Goal: Information Seeking & Learning: Learn about a topic

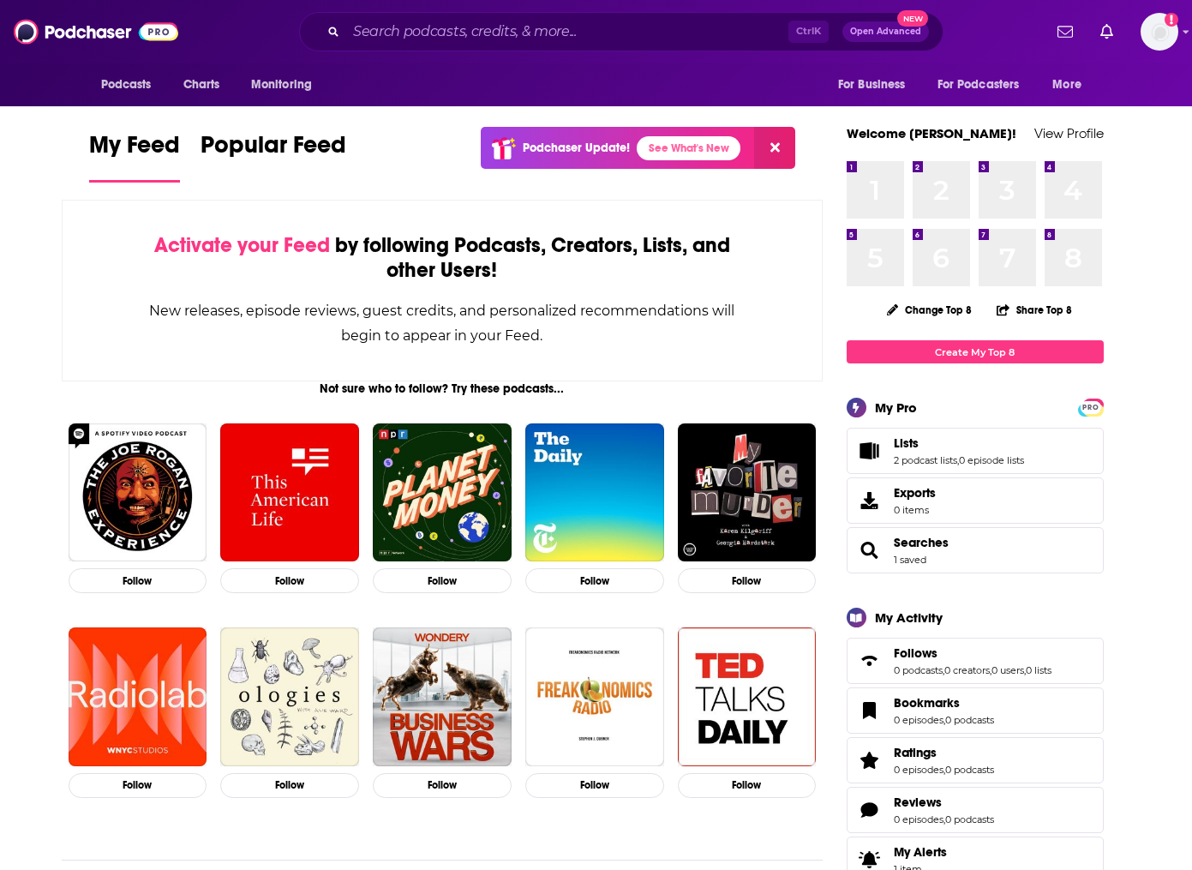
click at [518, 31] on input "Search podcasts, credits, & more..." at bounding box center [567, 31] width 442 height 27
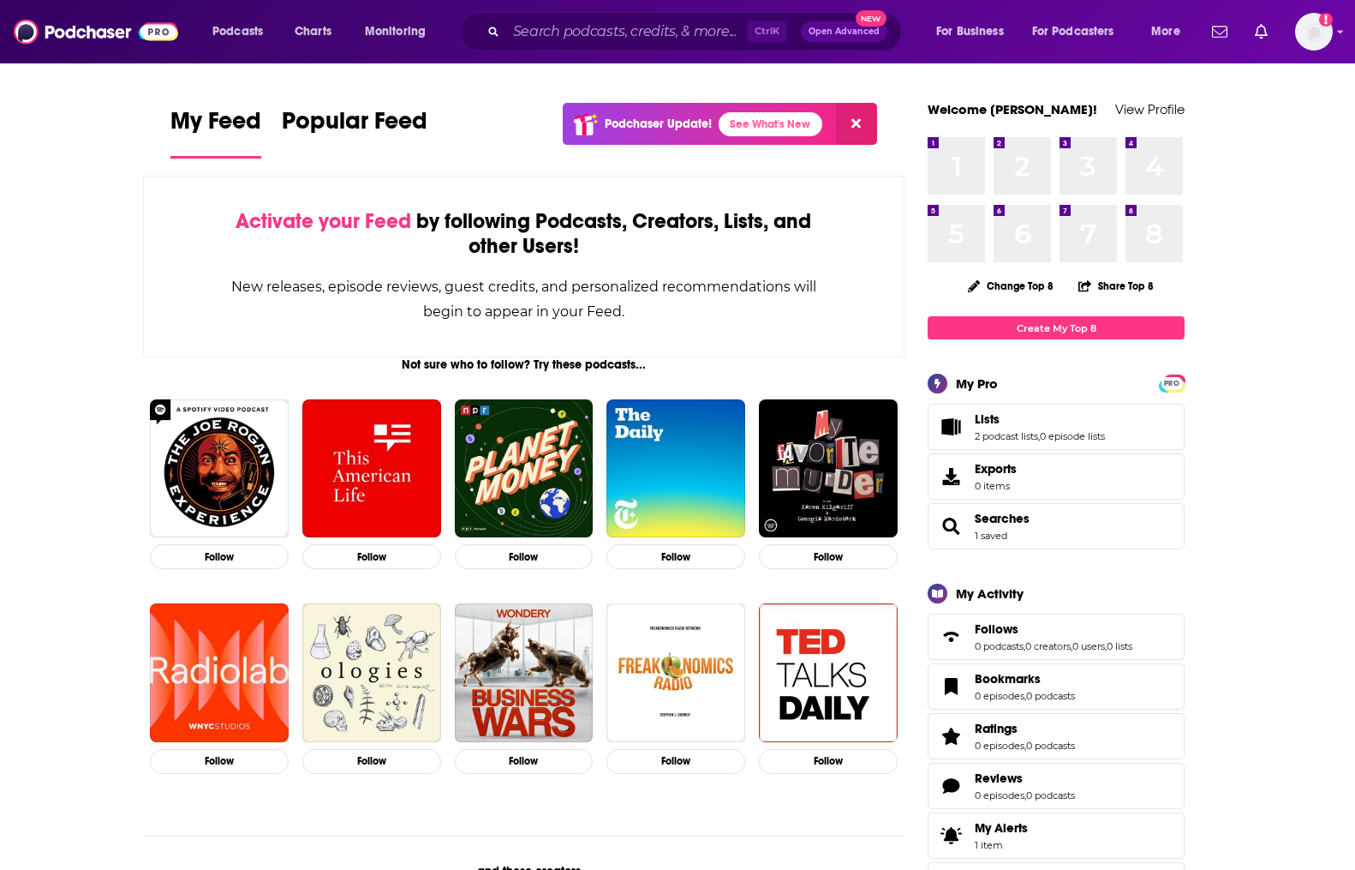
click at [571, 31] on input "Search podcasts, credits, & more..." at bounding box center [626, 31] width 241 height 27
click at [260, 224] on span "Activate your Feed" at bounding box center [324, 221] width 176 height 26
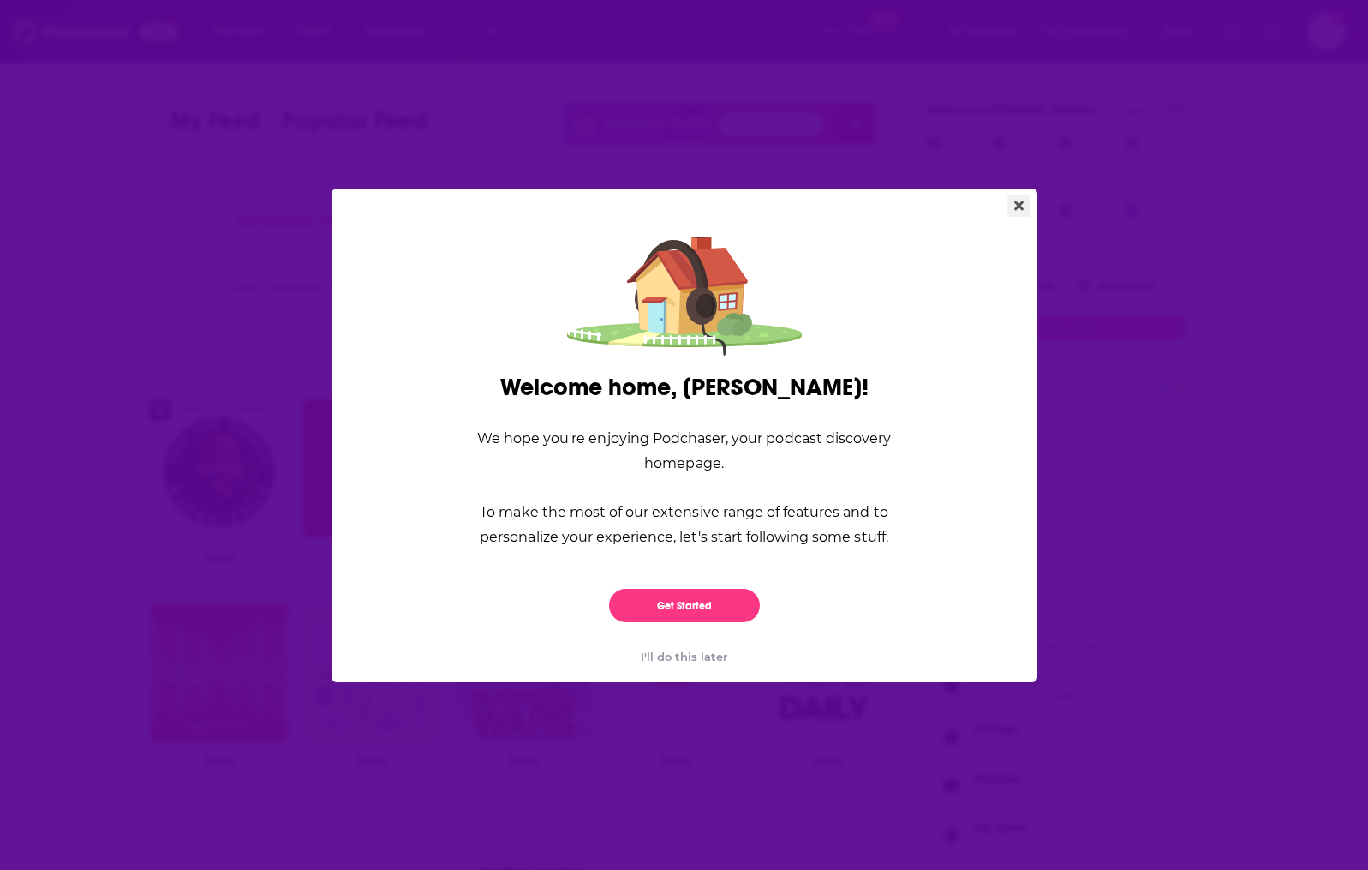
click at [1019, 205] on icon "Close" at bounding box center [1018, 204] width 9 height 9
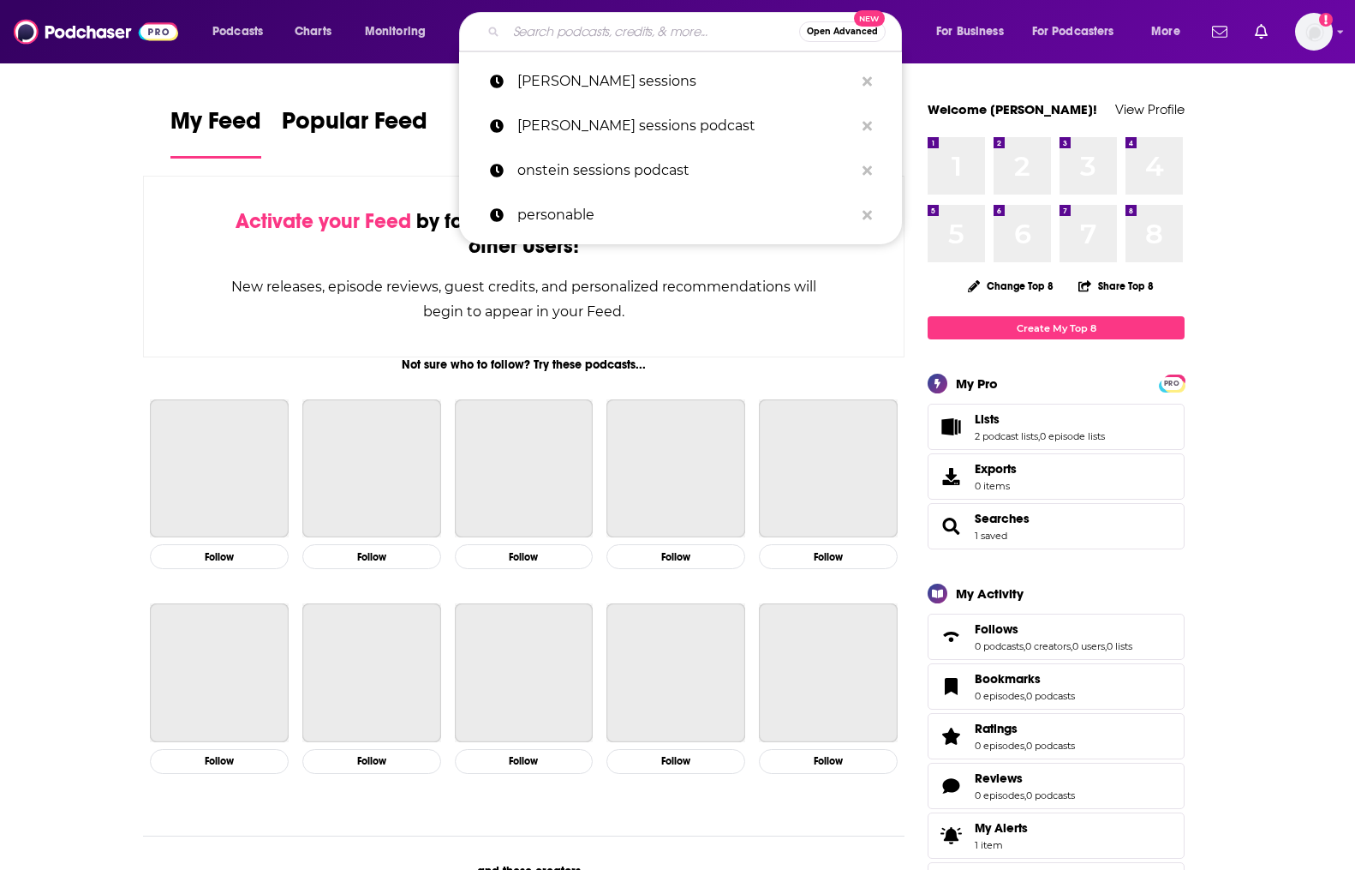
click at [526, 35] on input "Search podcasts, credits, & more..." at bounding box center [652, 31] width 293 height 27
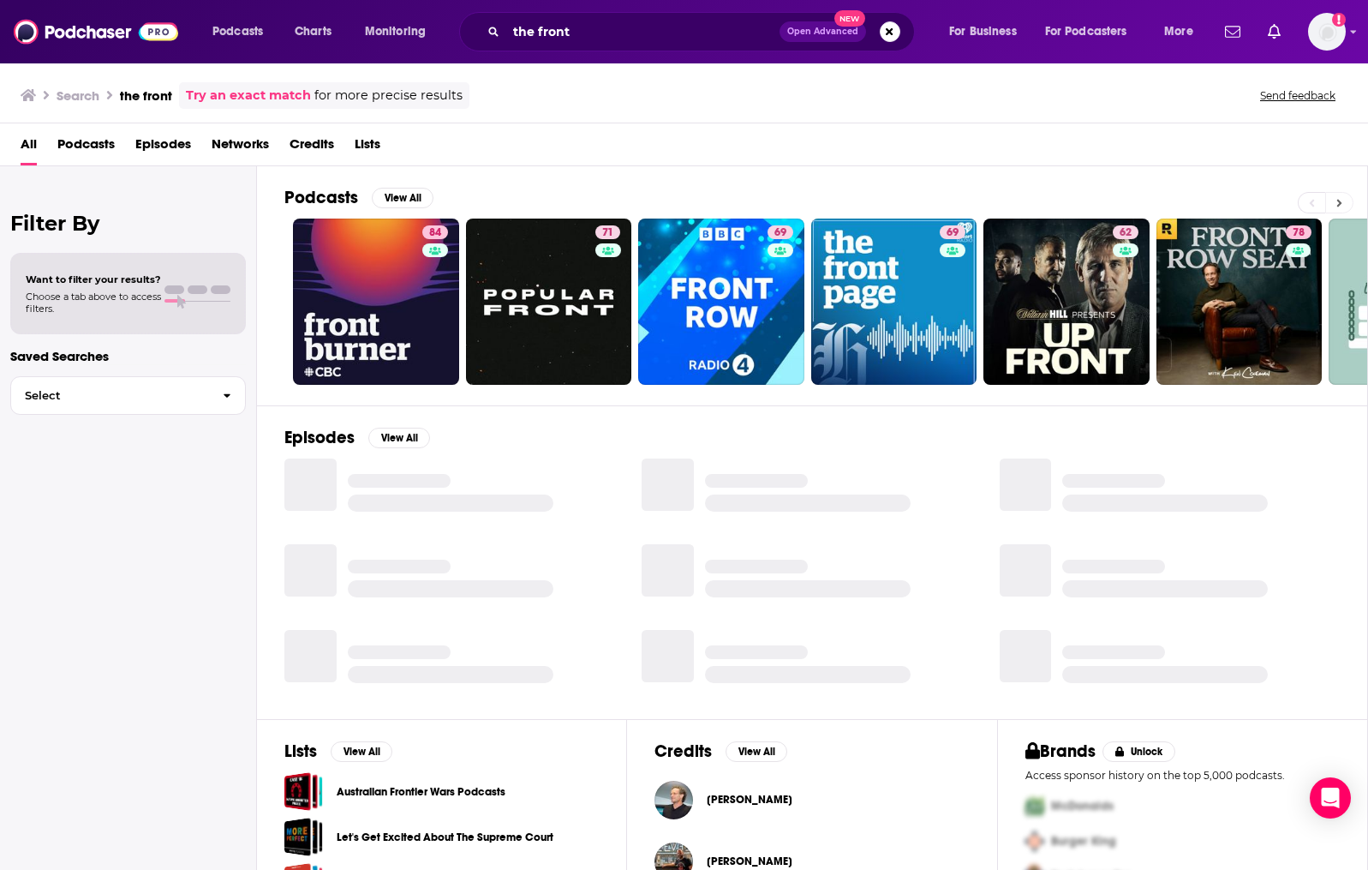
click at [1191, 205] on button at bounding box center [1339, 202] width 28 height 21
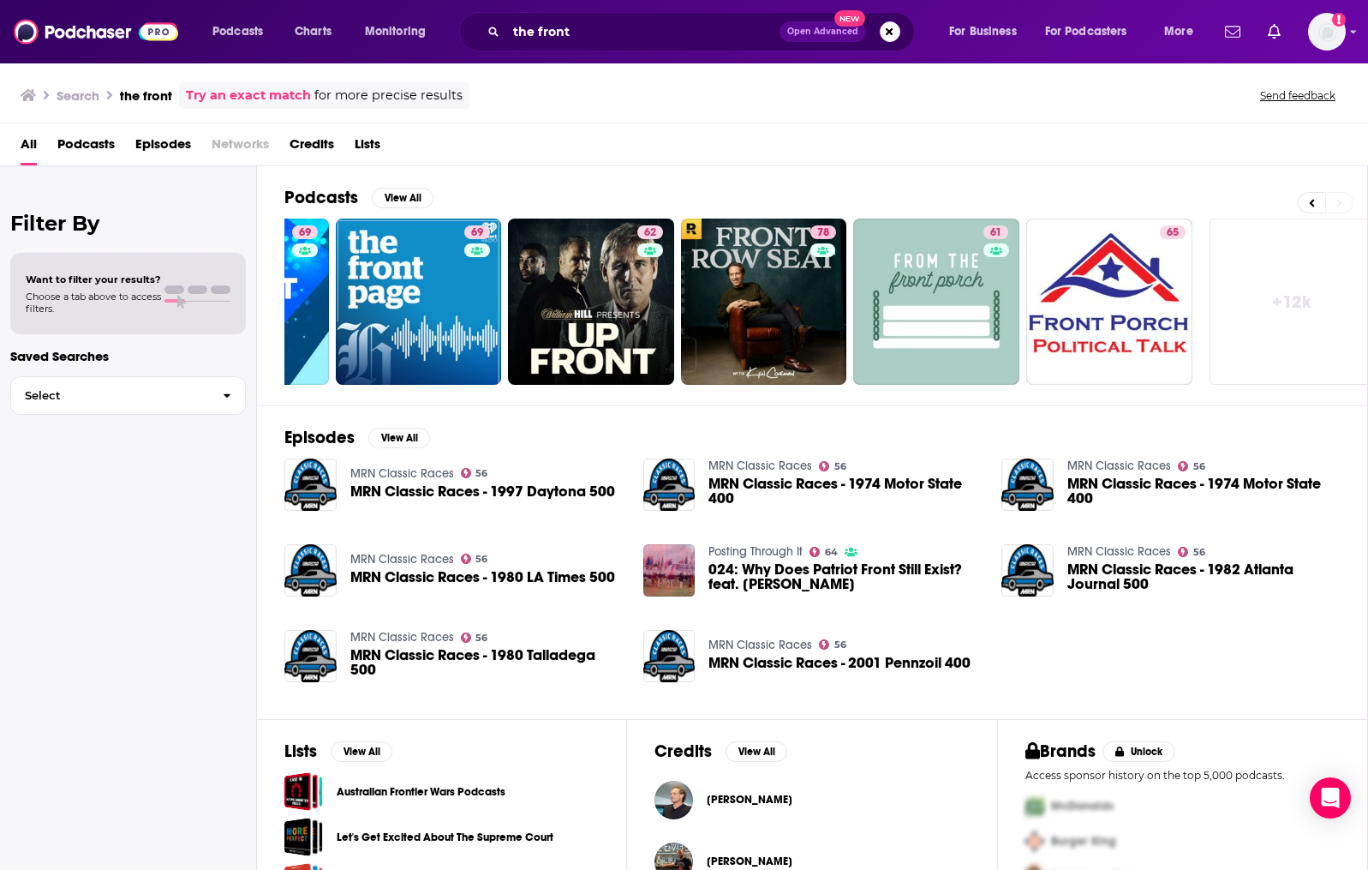
scroll to position [0, 490]
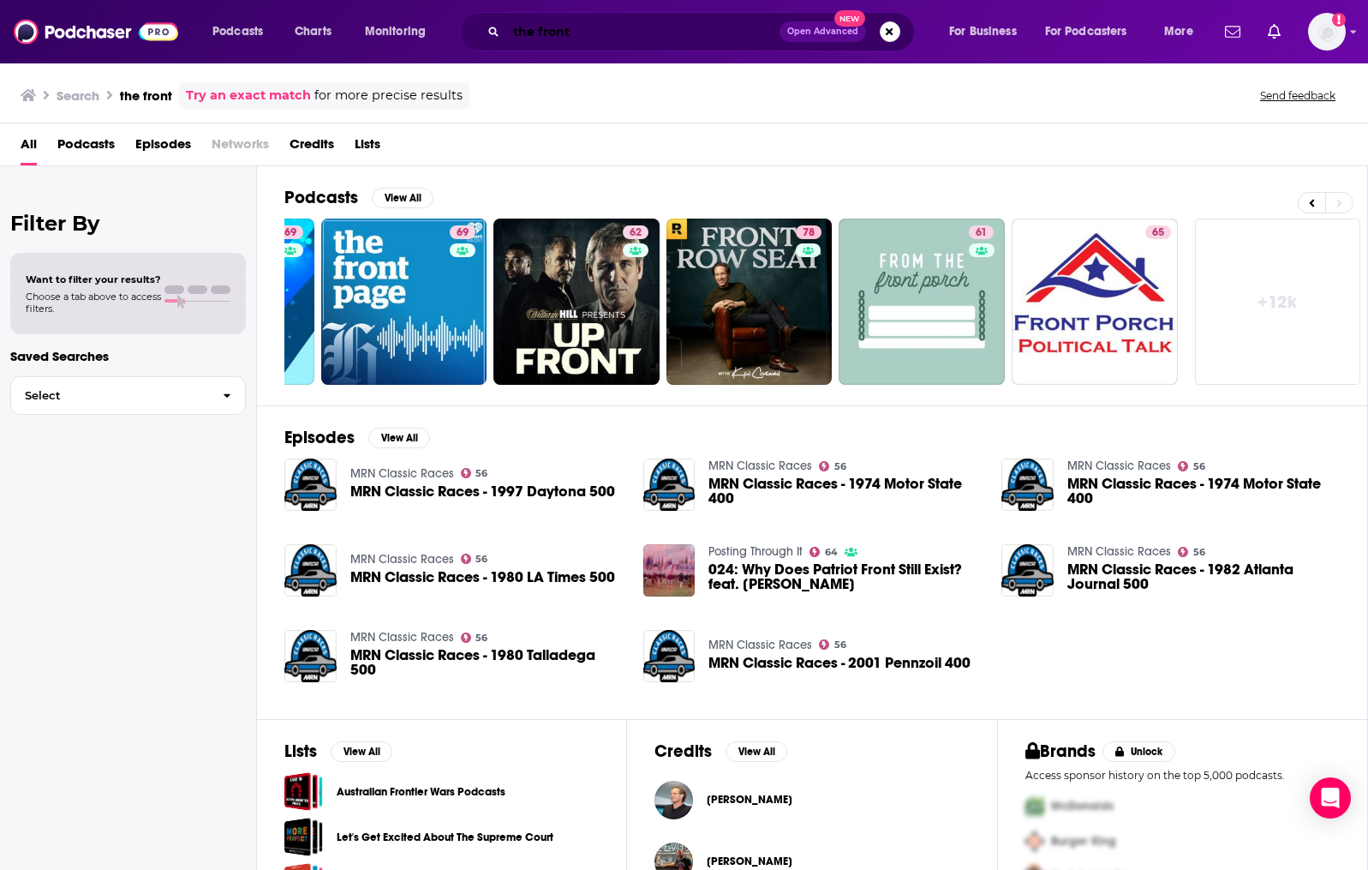
click at [603, 39] on input "the front" at bounding box center [642, 31] width 273 height 27
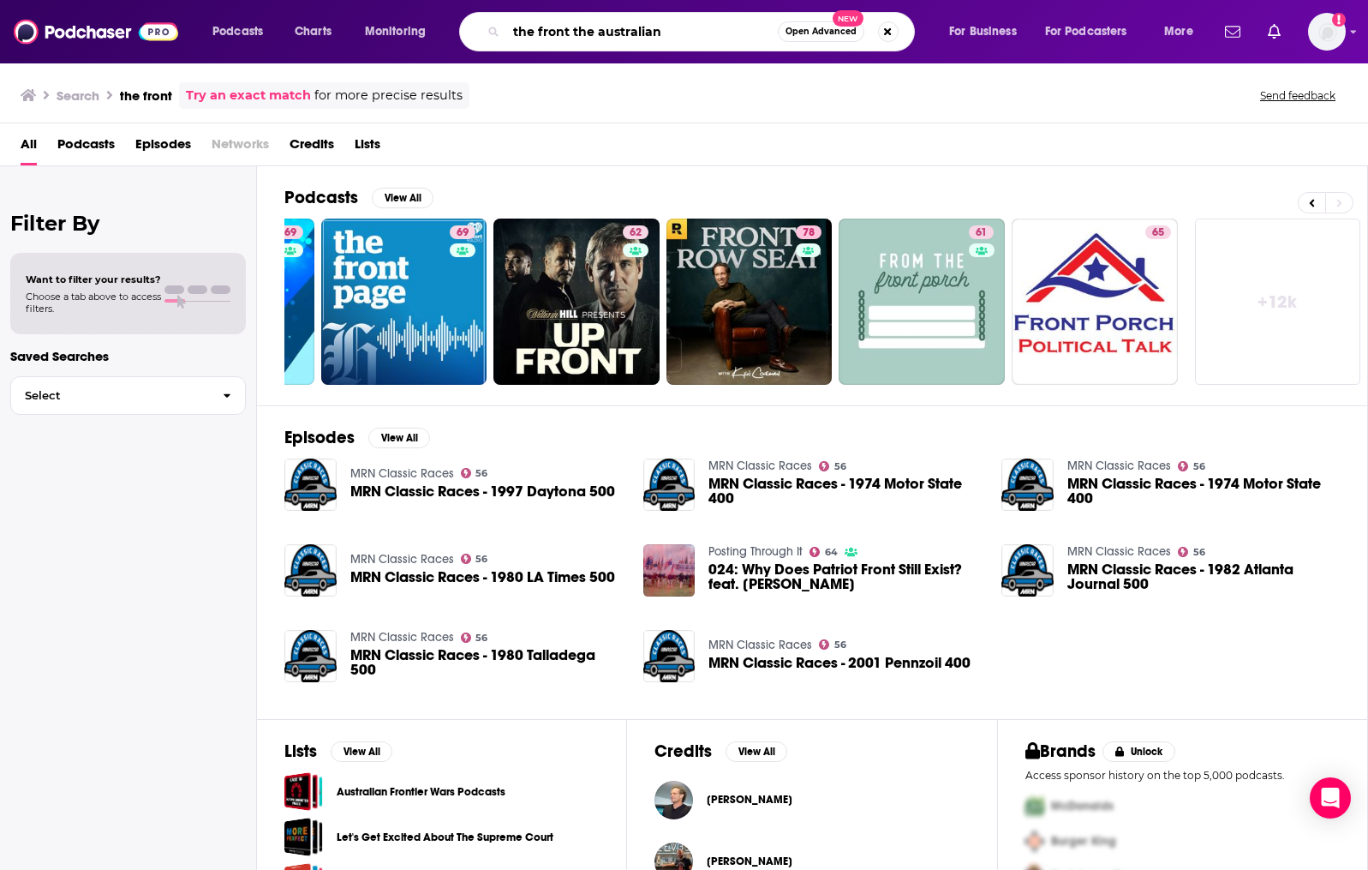
type input "the front the australian"
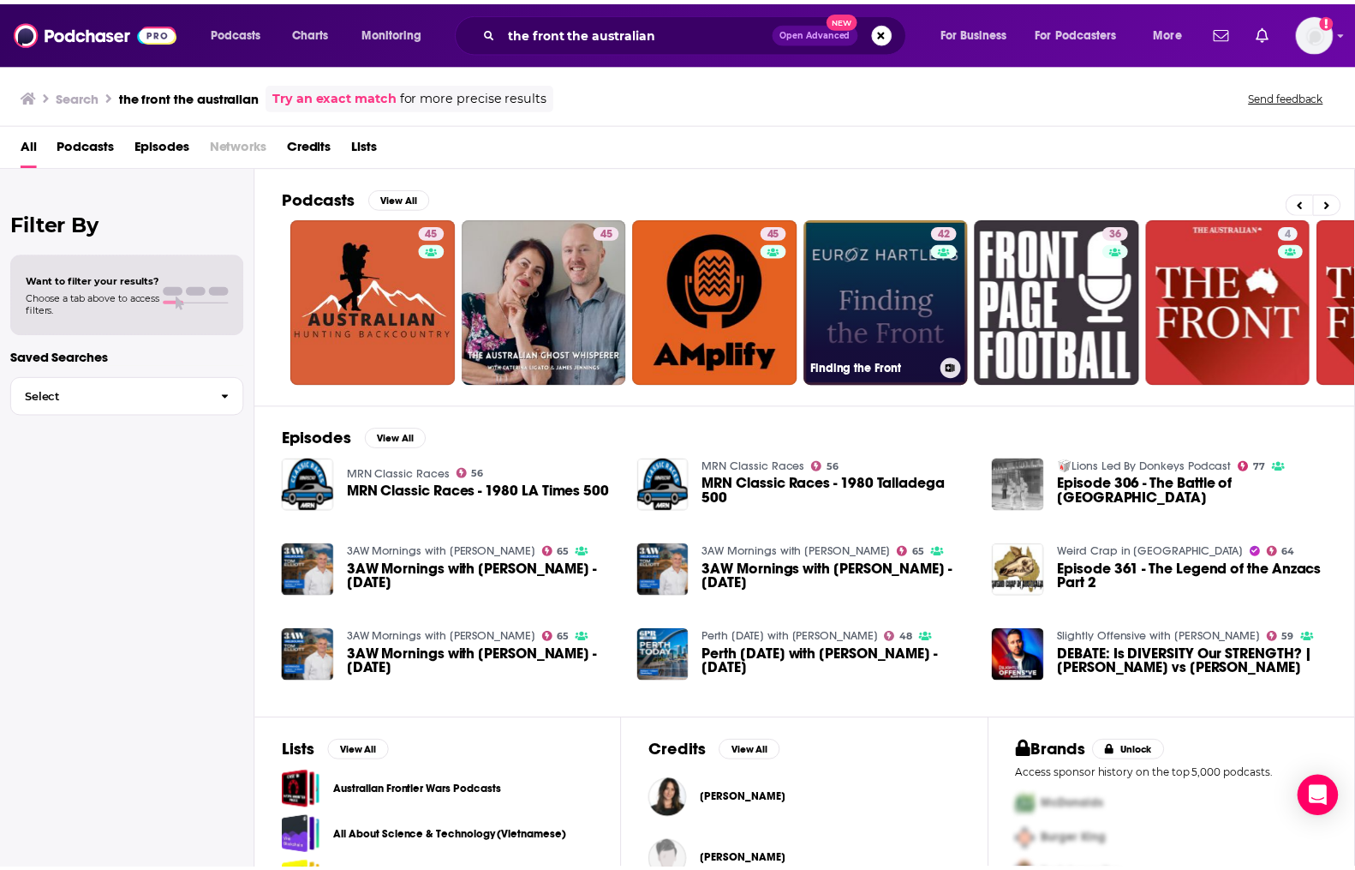
scroll to position [0, 490]
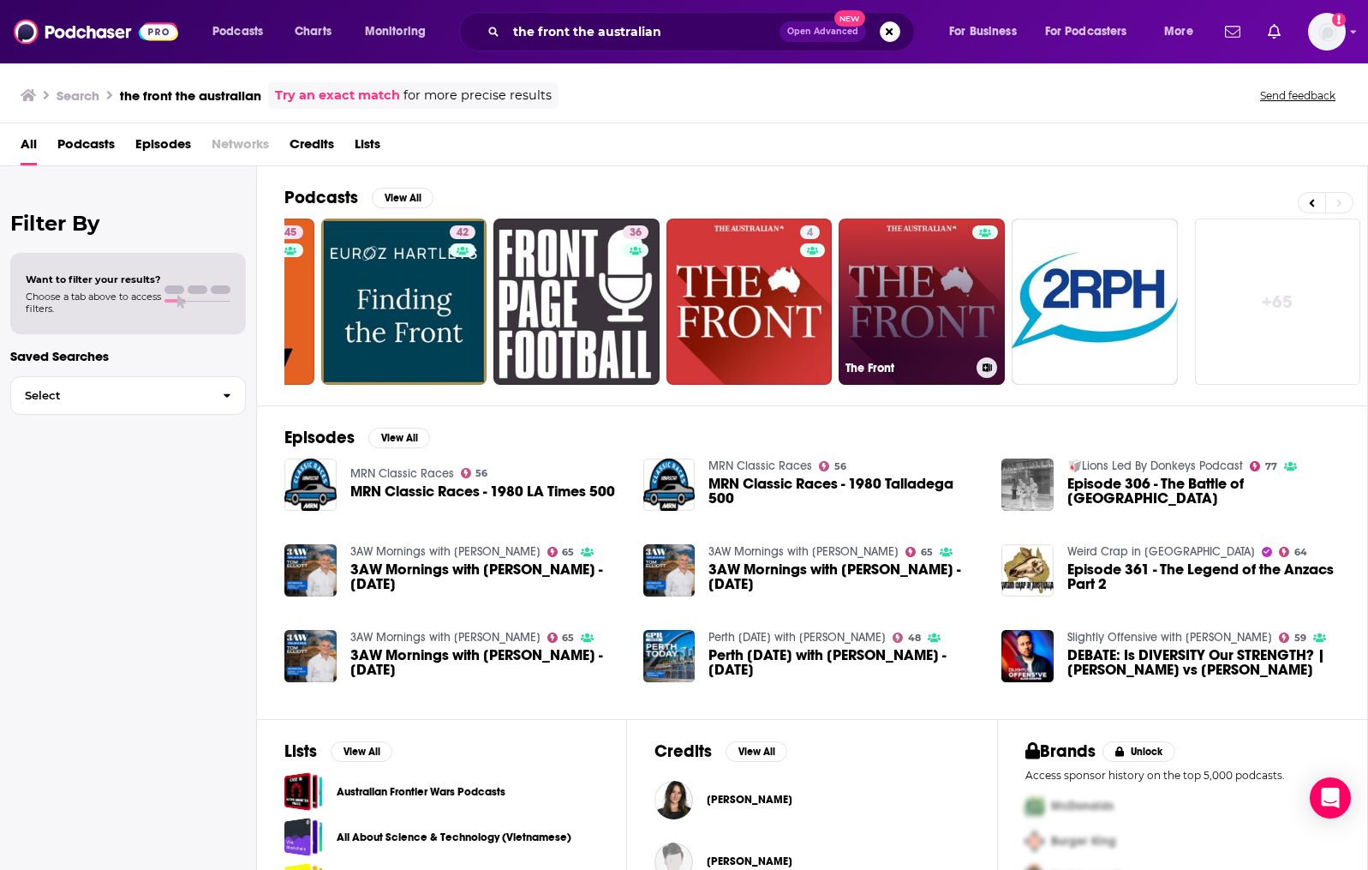
click at [888, 279] on link "The Front" at bounding box center [922, 301] width 166 height 166
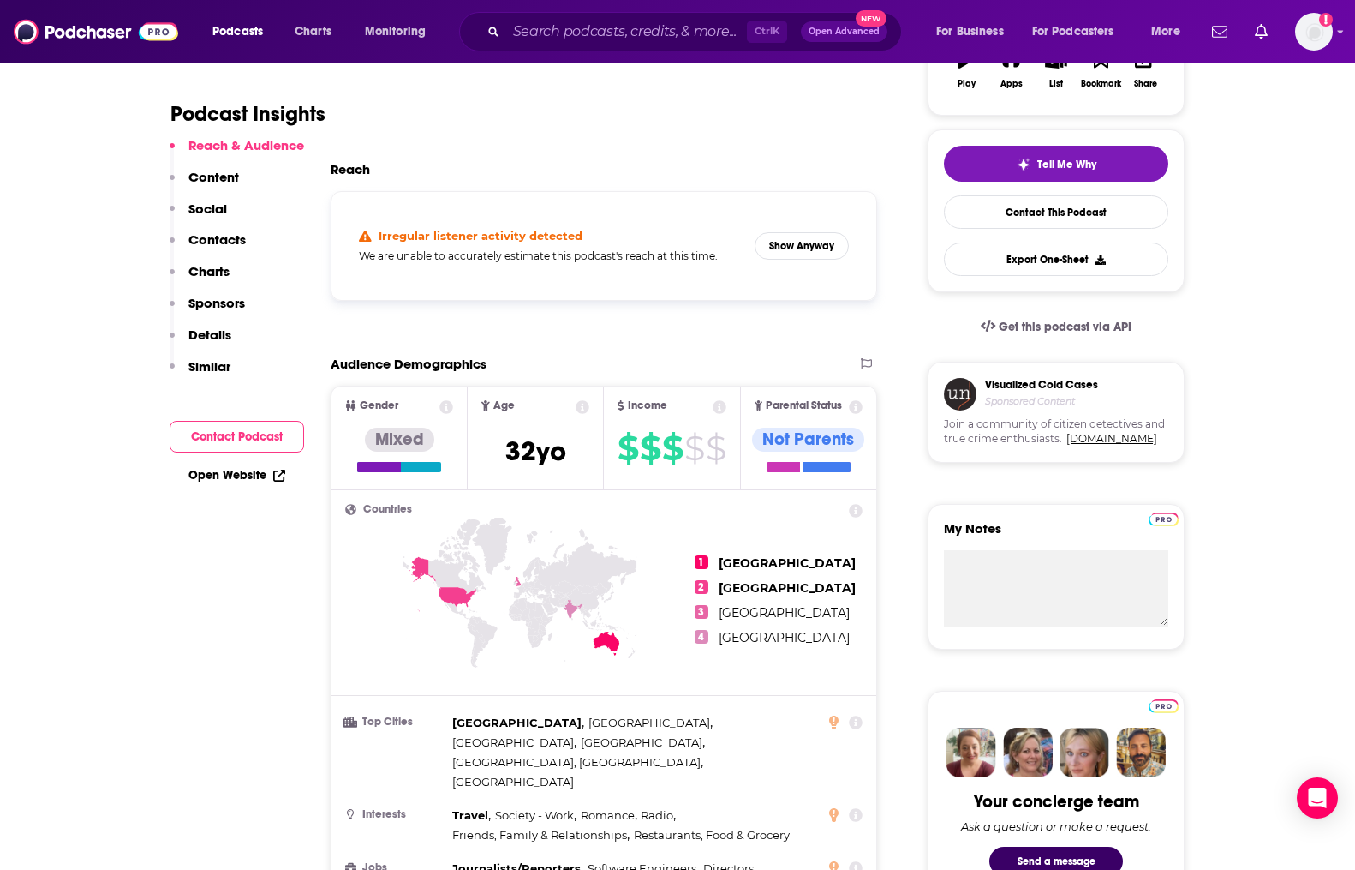
scroll to position [382, 0]
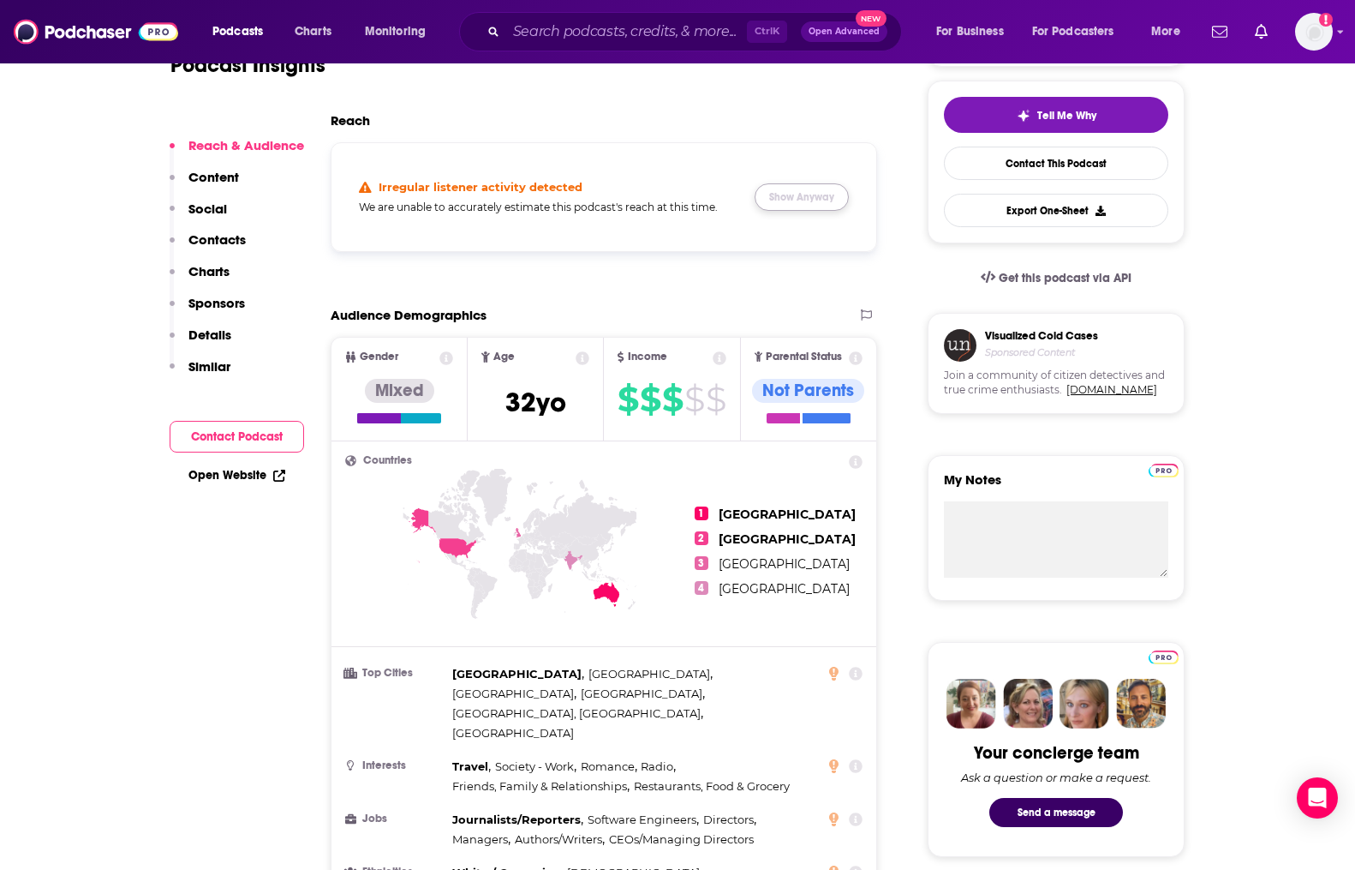
click at [823, 188] on button "Show Anyway" at bounding box center [802, 196] width 94 height 27
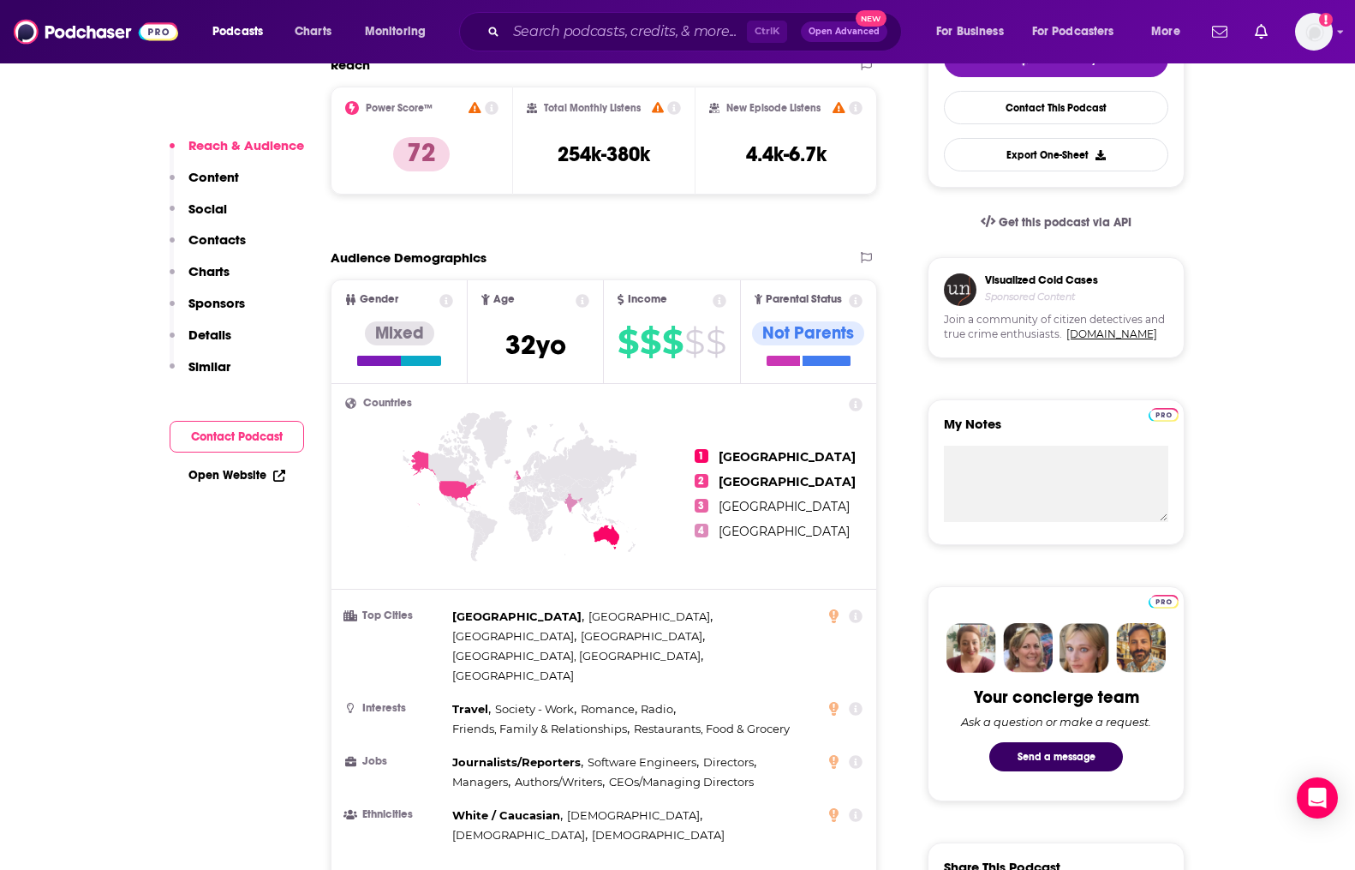
scroll to position [444, 0]
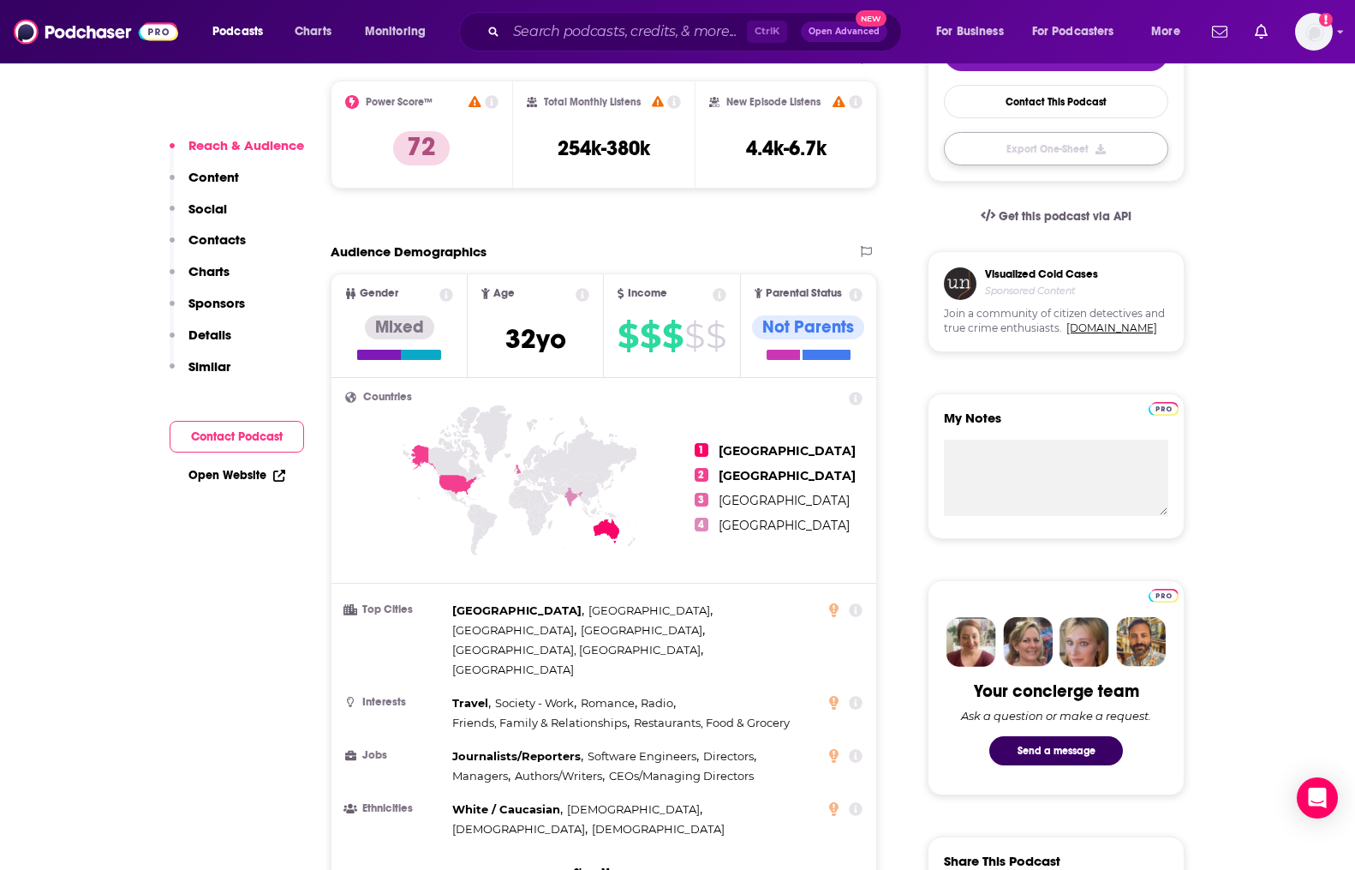
click at [1060, 143] on button "Export One-Sheet" at bounding box center [1056, 148] width 224 height 33
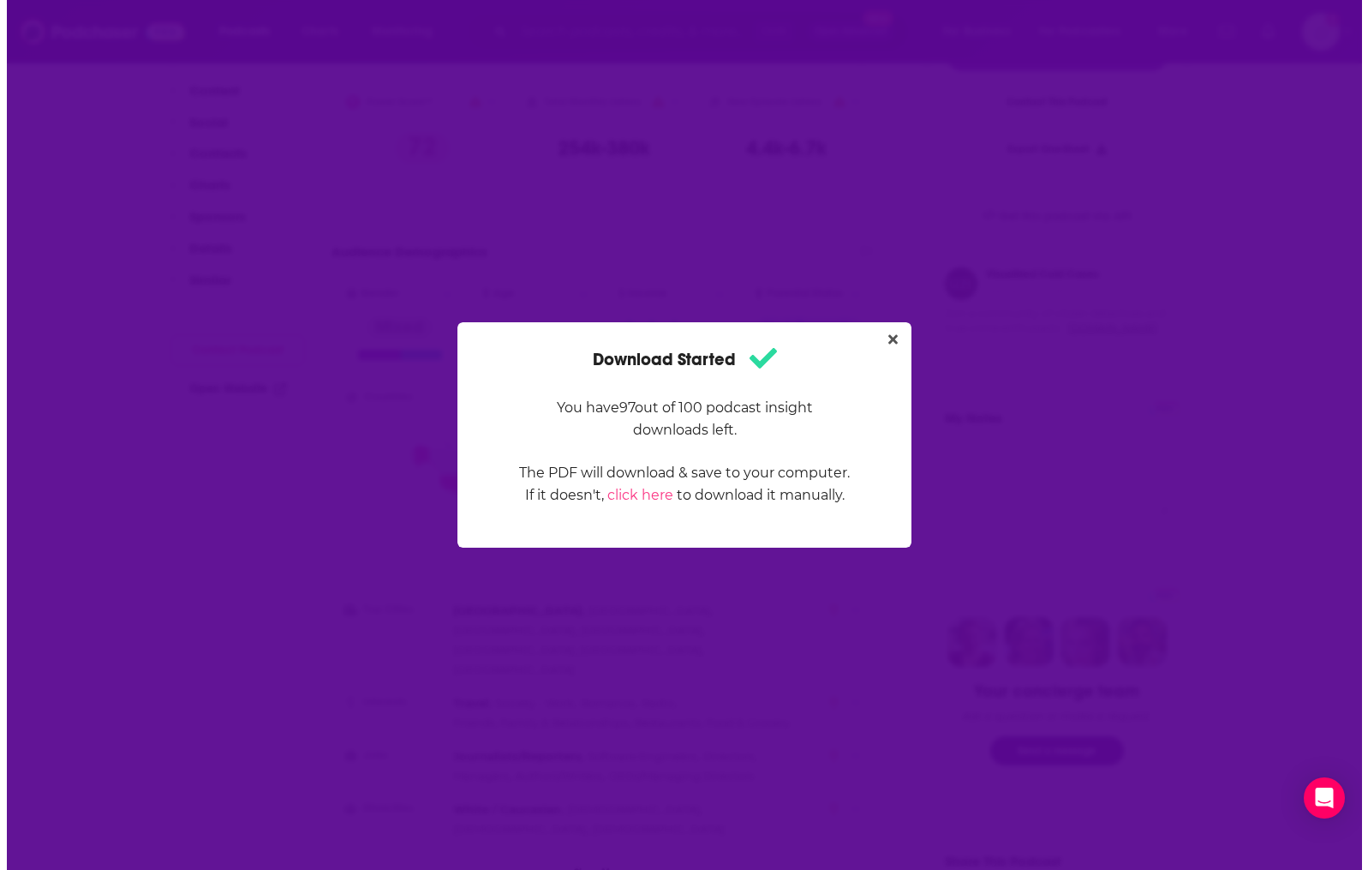
scroll to position [0, 0]
